Goal: Task Accomplishment & Management: Manage account settings

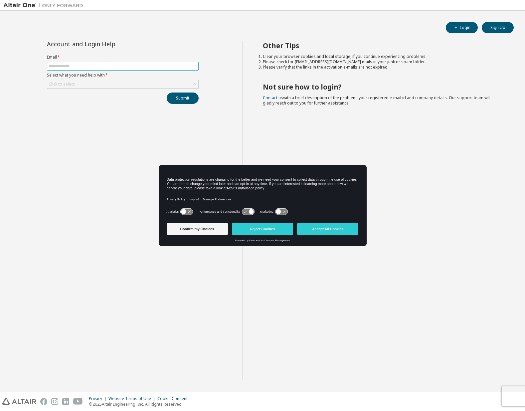
click at [96, 64] on input "text" at bounding box center [123, 66] width 148 height 5
type input "**********"
click at [118, 85] on div "Click to select" at bounding box center [122, 84] width 151 height 8
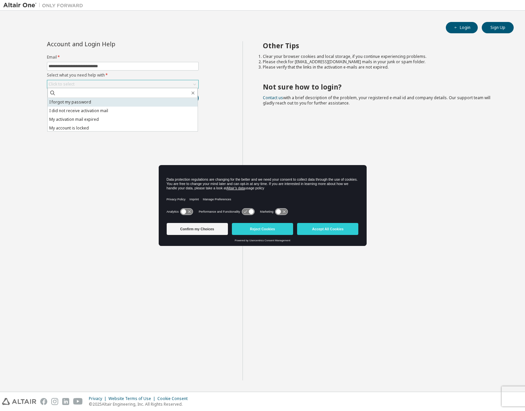
click at [112, 101] on li "I forgot my password" at bounding box center [123, 102] width 150 height 9
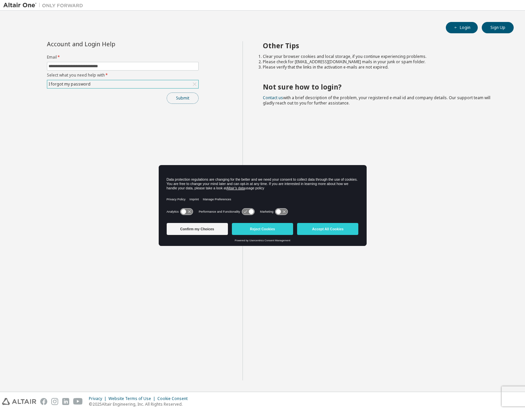
click at [173, 96] on button "Submit" at bounding box center [183, 97] width 32 height 11
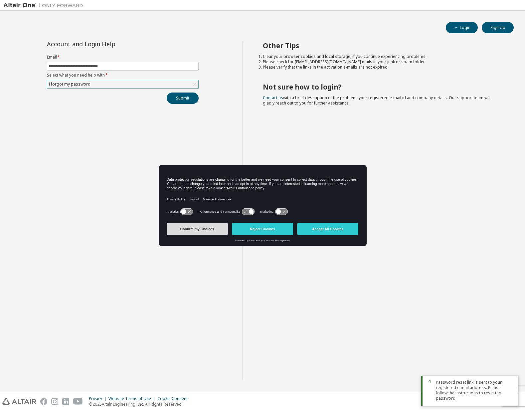
click at [218, 228] on button "Confirm my Choices" at bounding box center [197, 229] width 61 height 12
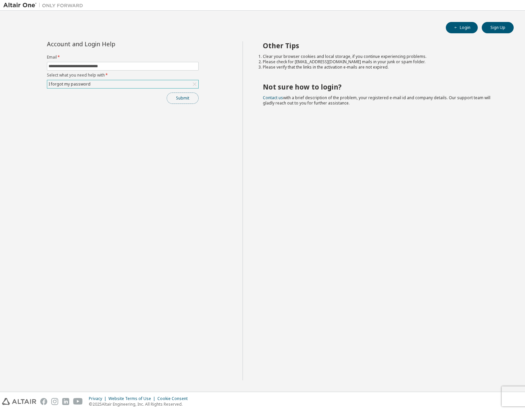
click at [182, 93] on button "Submit" at bounding box center [183, 97] width 32 height 11
click at [89, 67] on input "text" at bounding box center [123, 66] width 148 height 5
type input "**********"
click at [94, 84] on div "Click to select" at bounding box center [122, 84] width 151 height 8
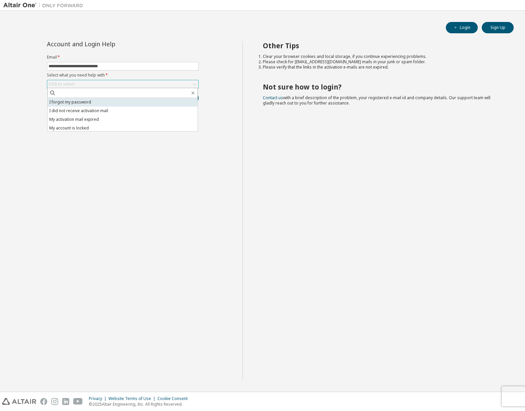
click at [94, 101] on li "I forgot my password" at bounding box center [123, 102] width 150 height 9
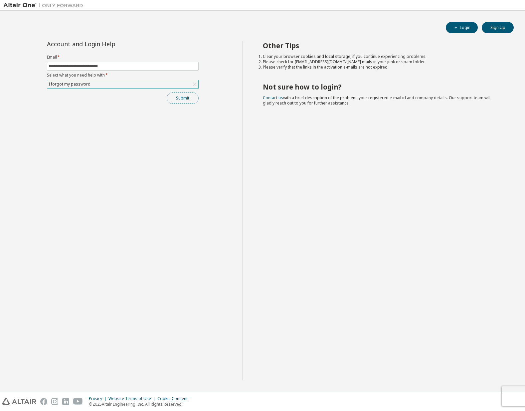
click at [178, 95] on button "Submit" at bounding box center [183, 97] width 32 height 11
